Goal: Navigation & Orientation: Go to known website

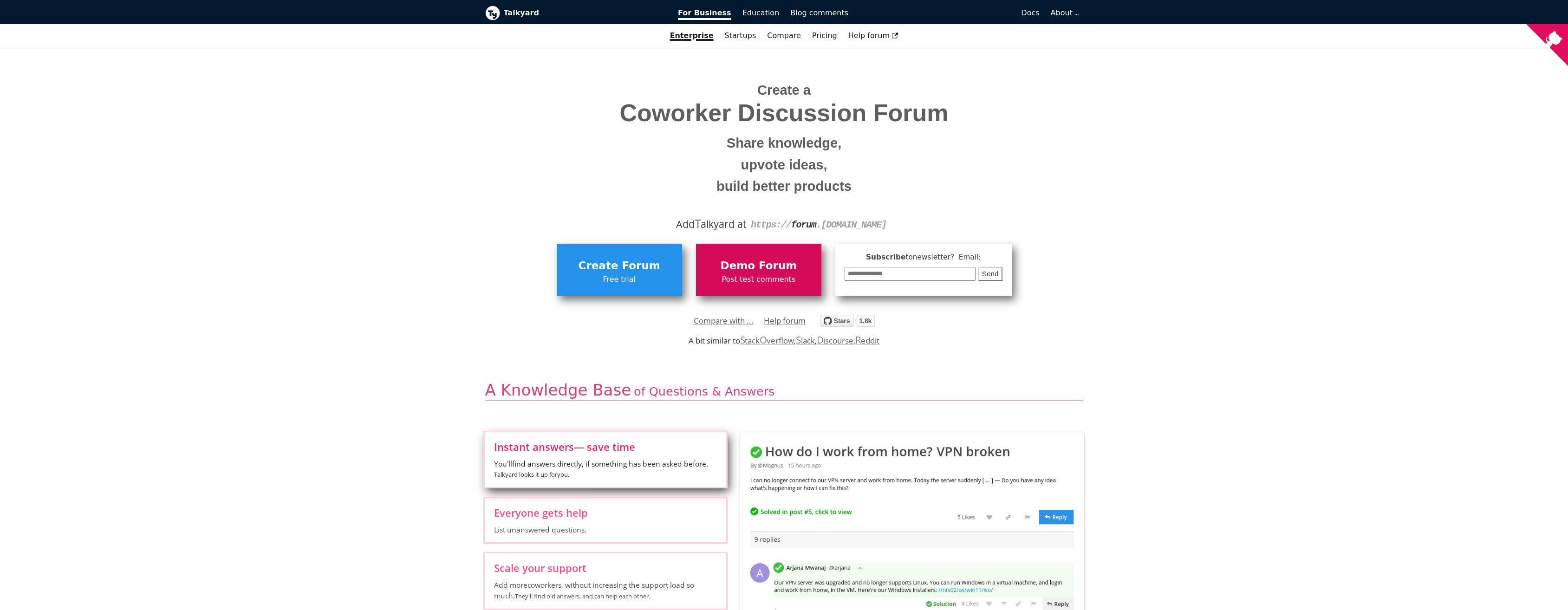
click at [756, 276] on span "Post test comments" at bounding box center [759, 279] width 116 height 12
click at [859, 38] on span "Help forum" at bounding box center [873, 35] width 50 height 9
